Goal: Task Accomplishment & Management: Manage account settings

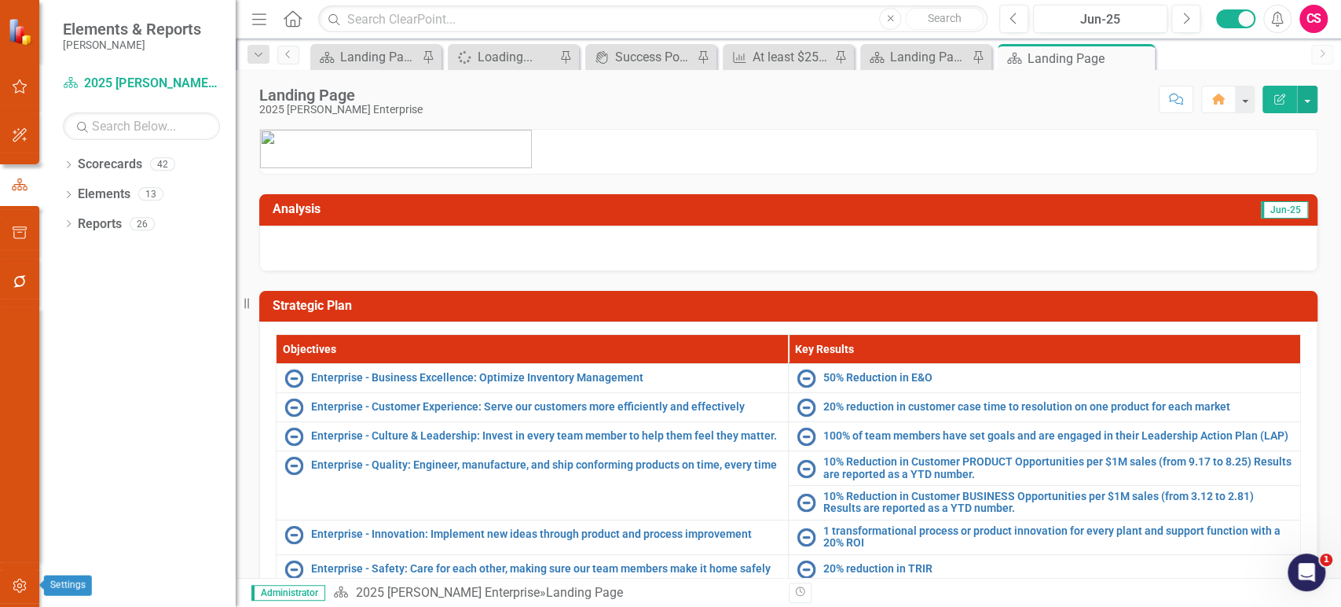
click at [25, 579] on icon "button" at bounding box center [20, 585] width 16 height 13
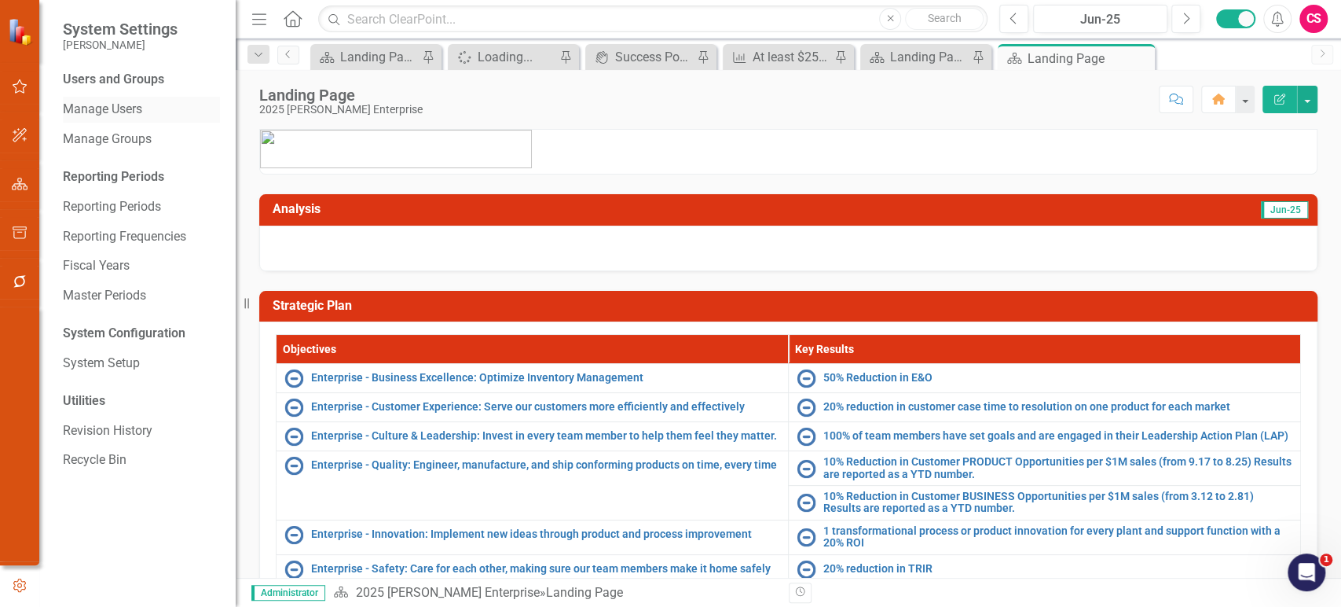
click at [122, 112] on link "Manage Users" at bounding box center [141, 110] width 157 height 18
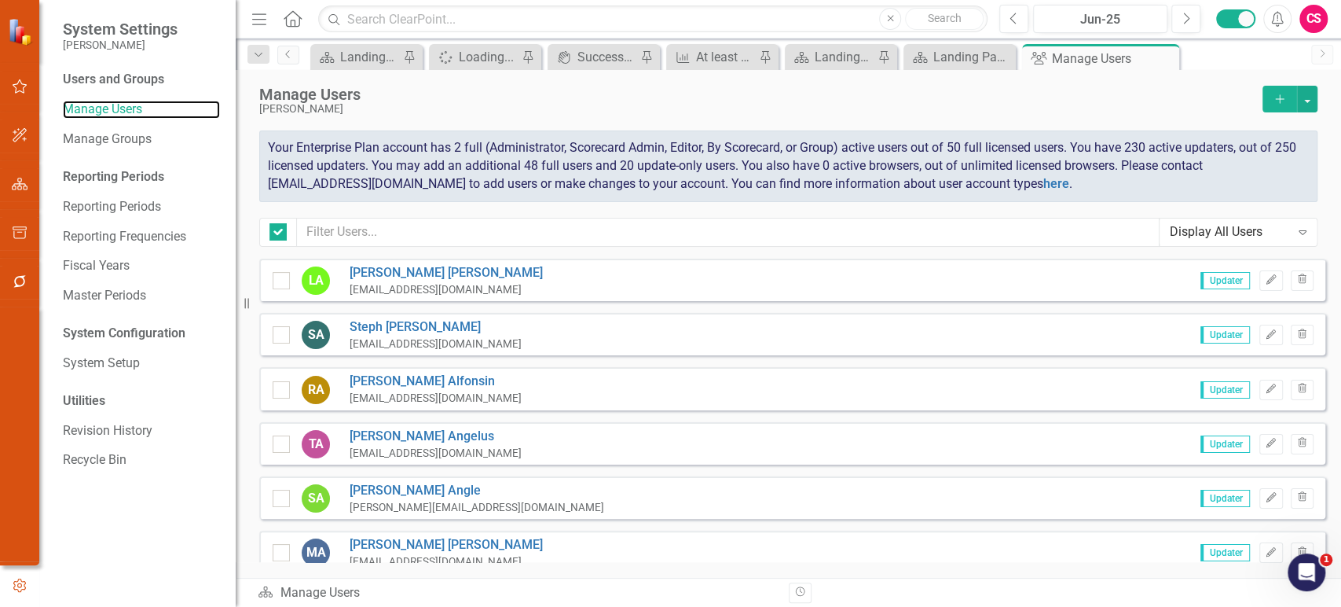
checkbox input "false"
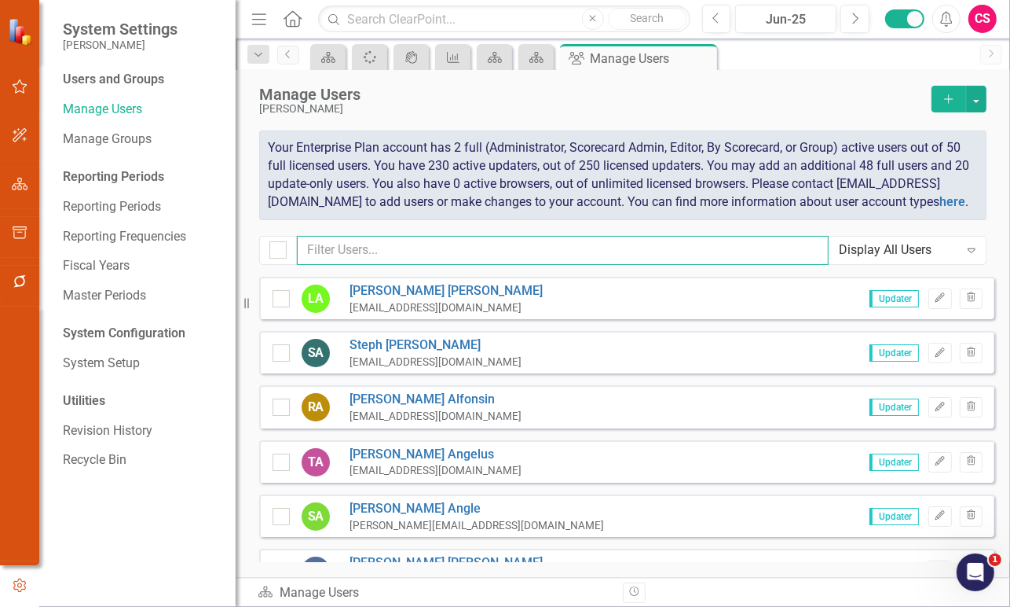
click at [468, 265] on input "text" at bounding box center [563, 250] width 532 height 29
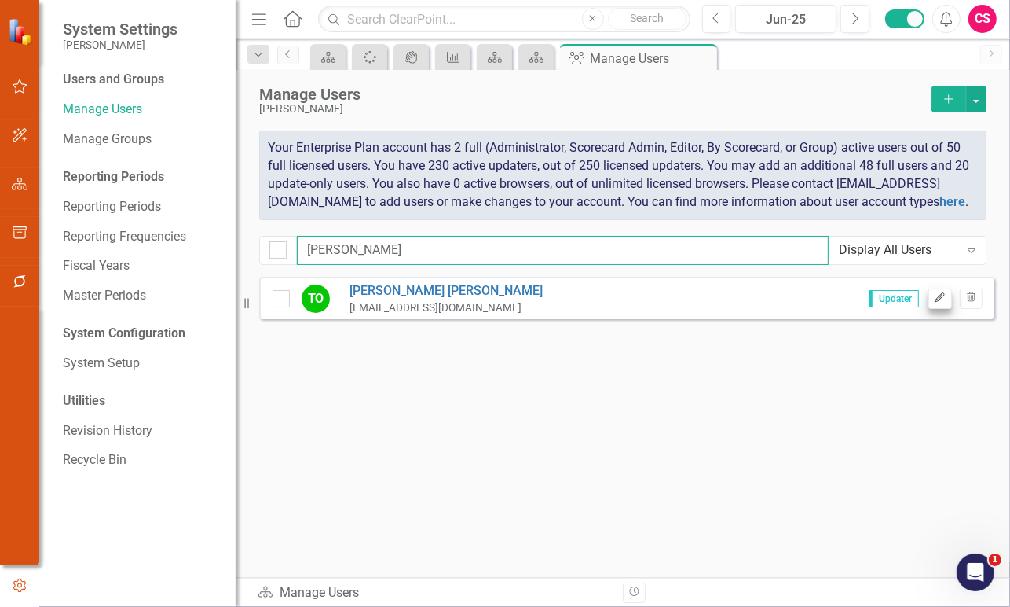
type input "[PERSON_NAME]"
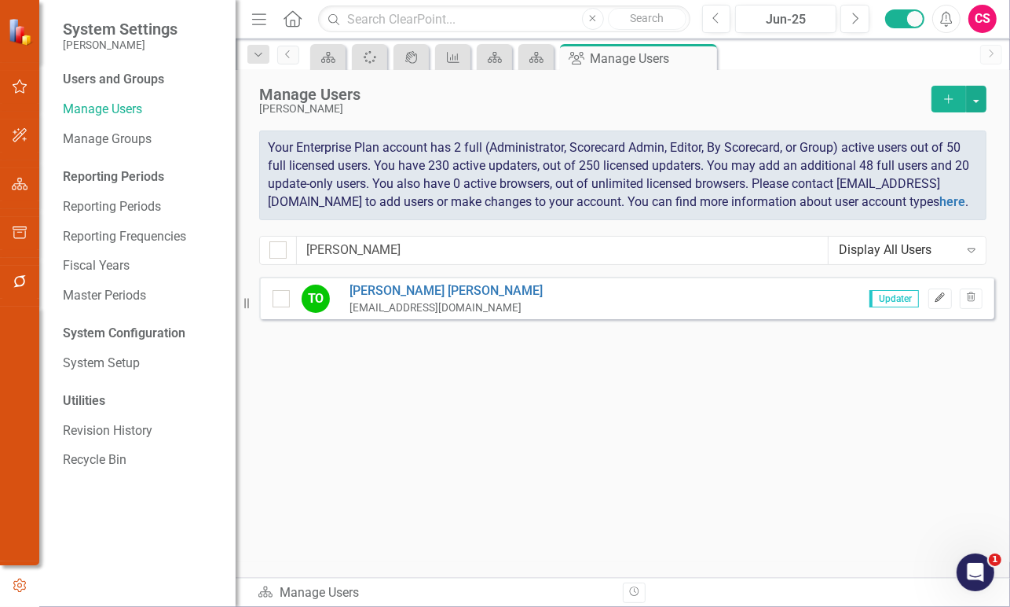
click at [939, 302] on icon "Edit" at bounding box center [940, 297] width 12 height 9
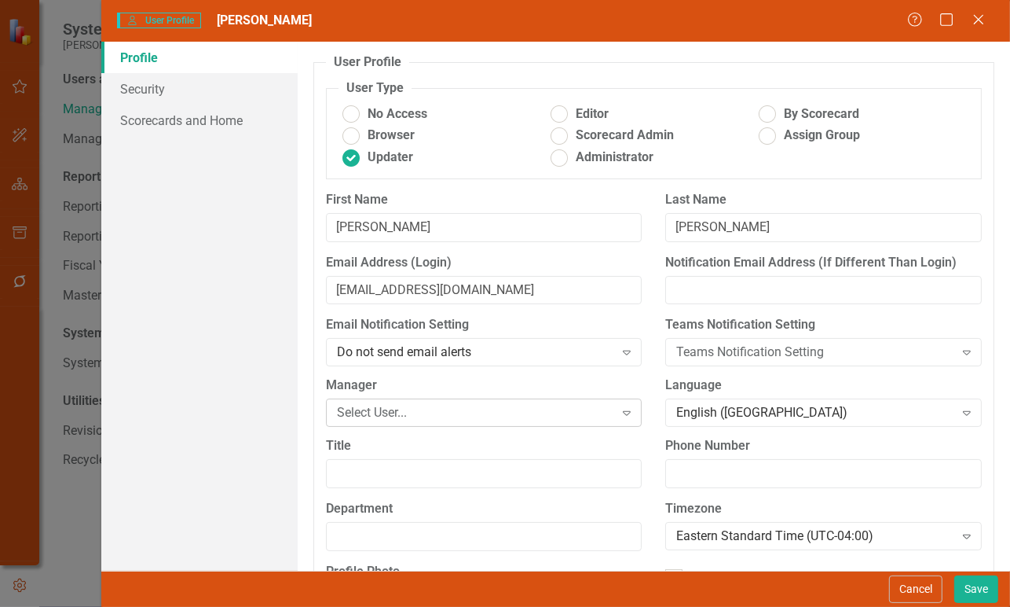
click at [603, 412] on div "Select User..." at bounding box center [475, 413] width 277 height 18
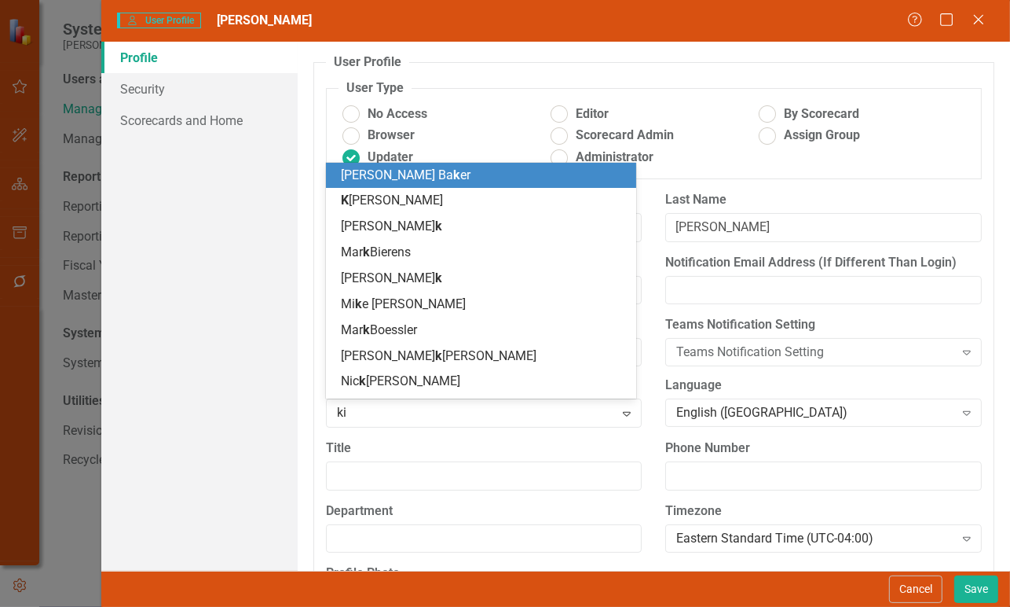
type input "[PERSON_NAME]"
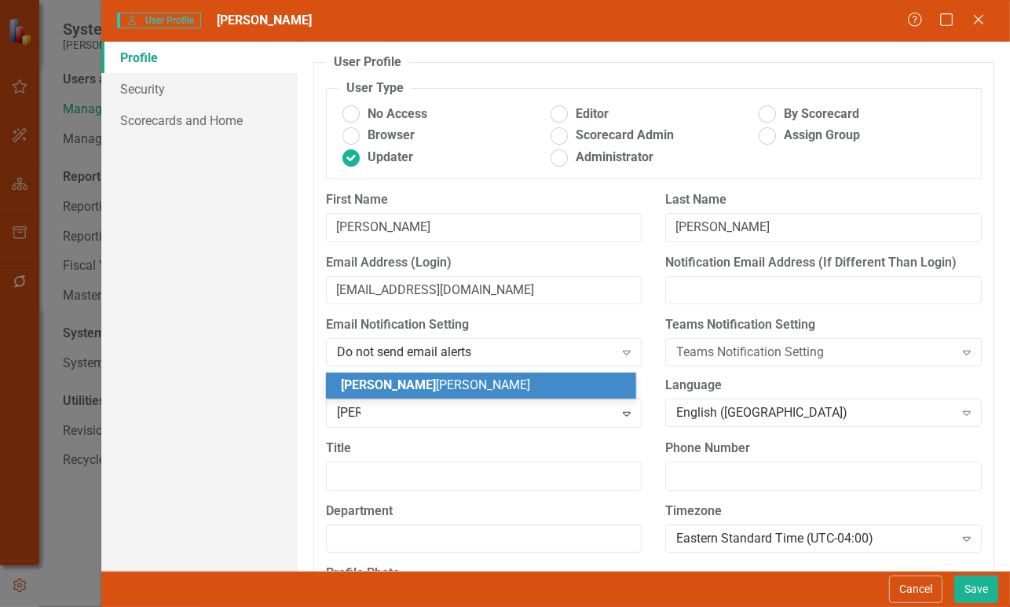
click at [548, 388] on div "[PERSON_NAME]" at bounding box center [485, 385] width 286 height 18
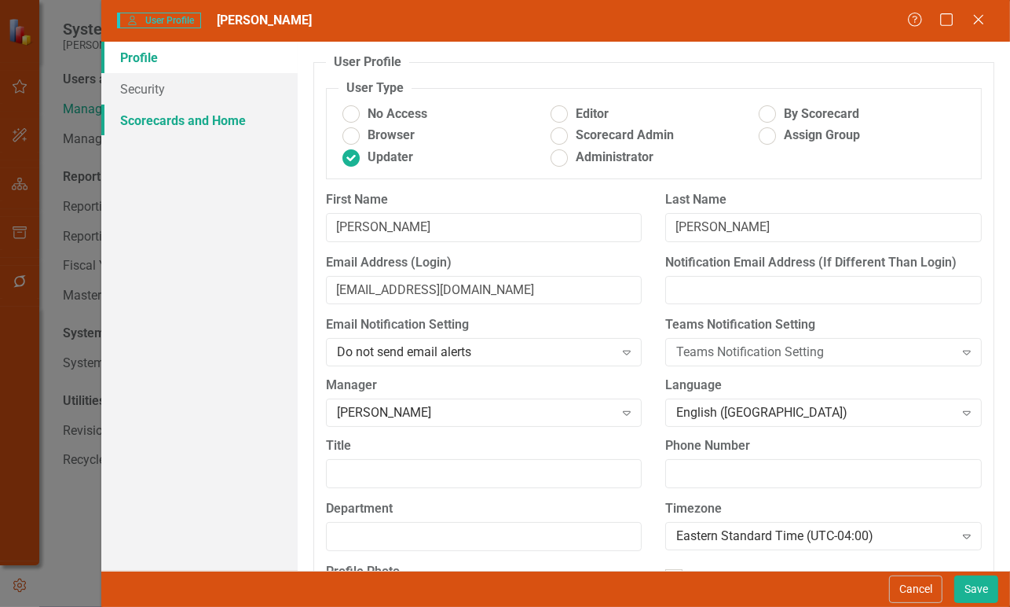
click at [230, 124] on link "Scorecards and Home" at bounding box center [199, 119] width 196 height 31
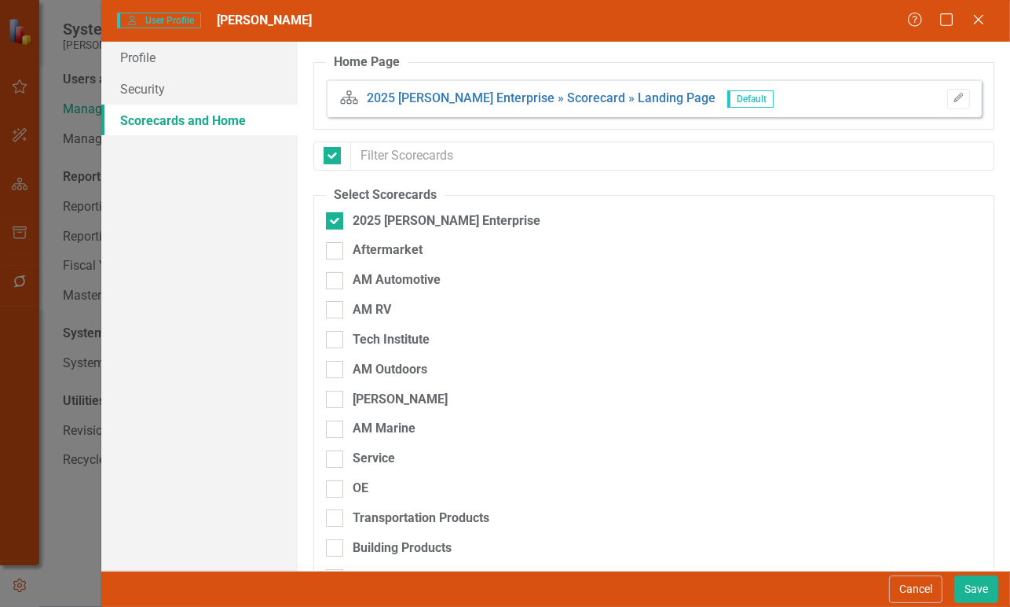
checkbox input "false"
click at [334, 219] on input "2025 [PERSON_NAME] Enterprise" at bounding box center [331, 217] width 10 height 10
checkbox input "false"
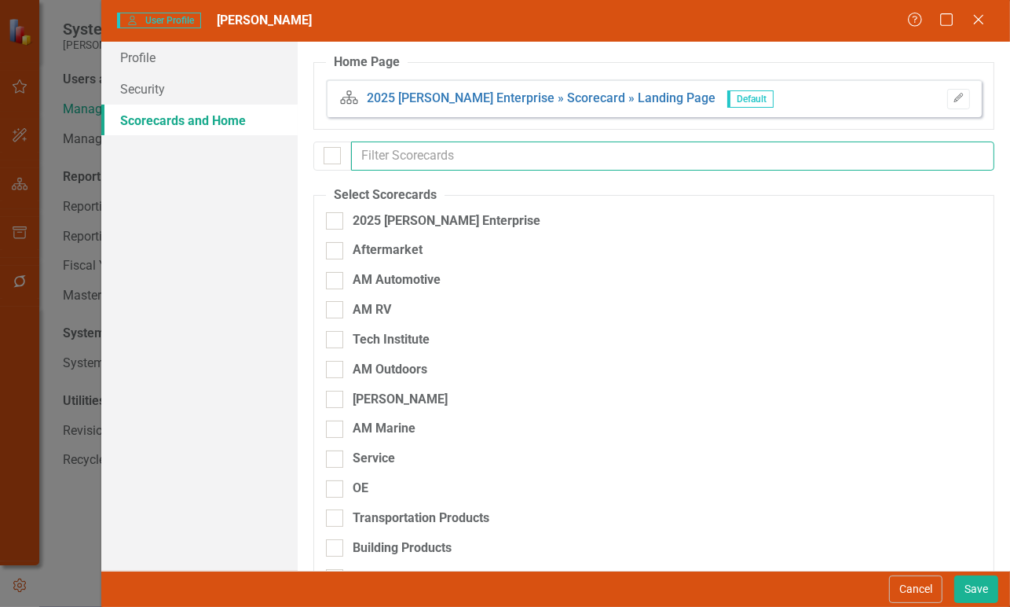
click at [398, 159] on input "text" at bounding box center [672, 155] width 643 height 29
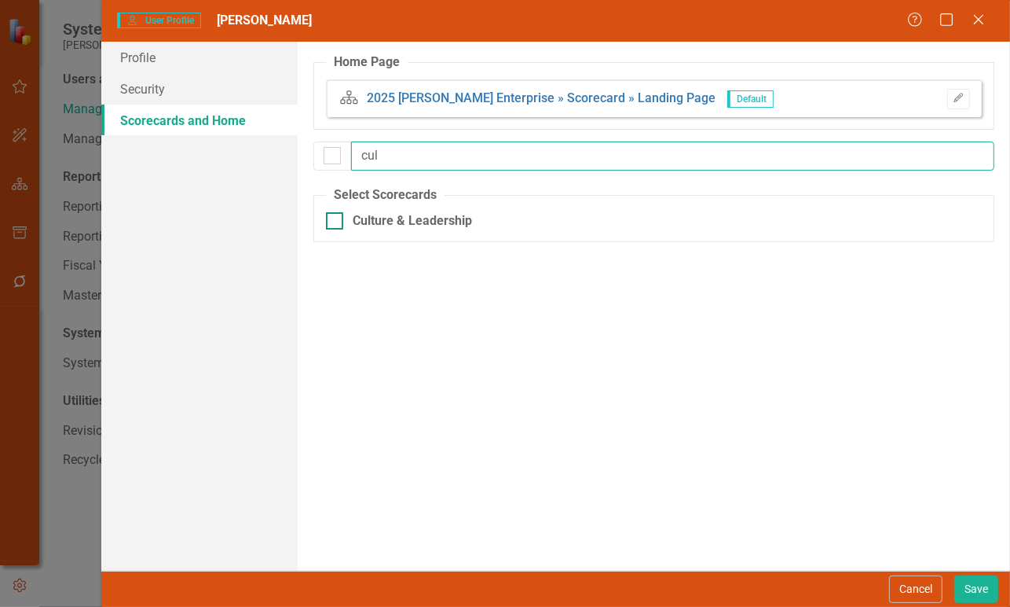
type input "cul"
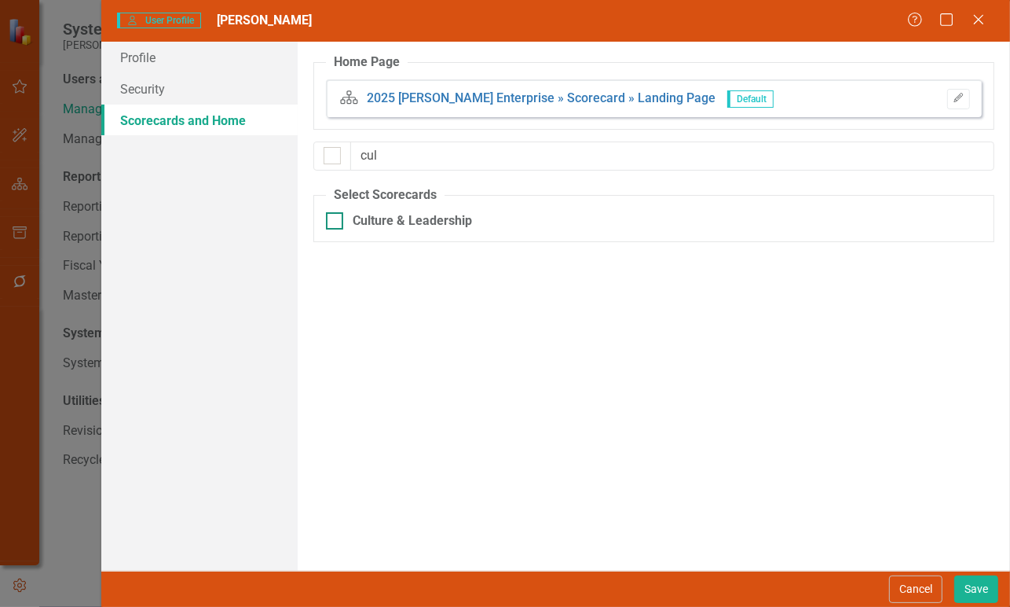
click at [335, 222] on input "Culture & Leadership" at bounding box center [331, 217] width 10 height 10
checkbox input "true"
click at [967, 583] on button "Save" at bounding box center [977, 588] width 44 height 27
